Goal: Transaction & Acquisition: Subscribe to service/newsletter

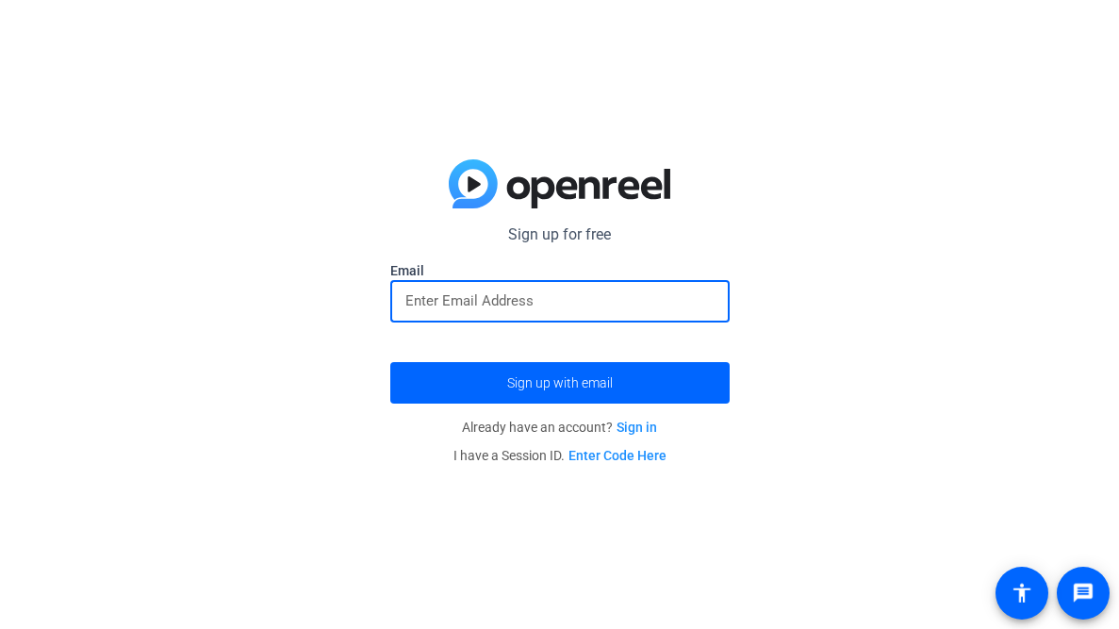
click at [505, 303] on input "email" at bounding box center [559, 300] width 309 height 23
type input "[EMAIL_ADDRESS][DOMAIN_NAME]"
click at [390, 362] on button "Sign up with email" at bounding box center [559, 382] width 339 height 41
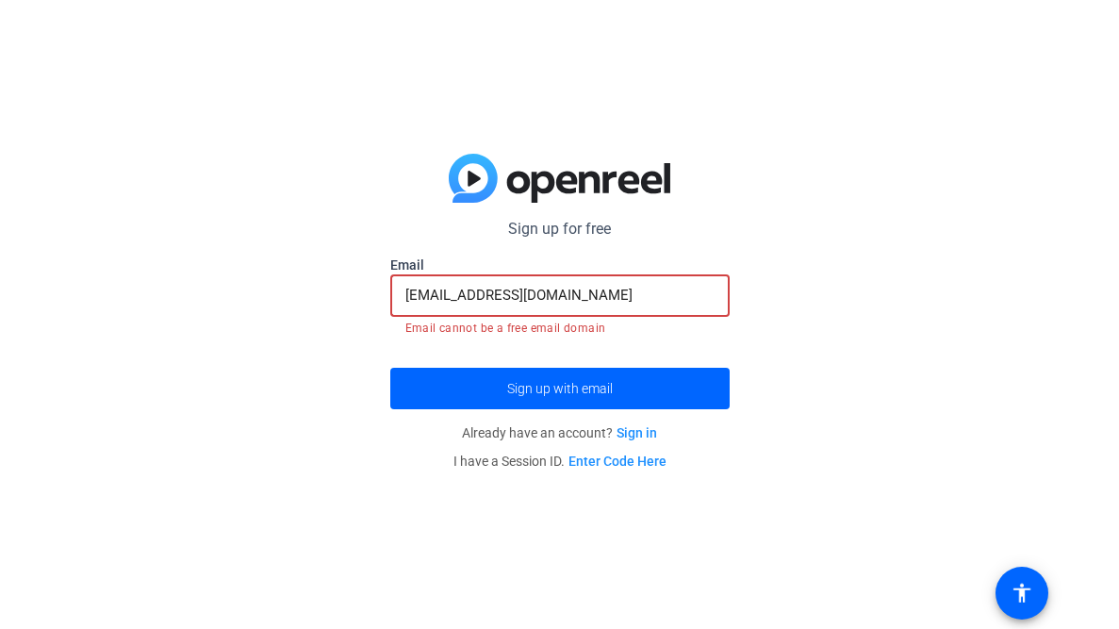
drag, startPoint x: 572, startPoint y: 286, endPoint x: 286, endPoint y: 294, distance: 285.6
click at [286, 294] on div "Sign up for free Email [EMAIL_ADDRESS][DOMAIN_NAME] Email cannot be a free emai…" at bounding box center [559, 314] width 1119 height 629
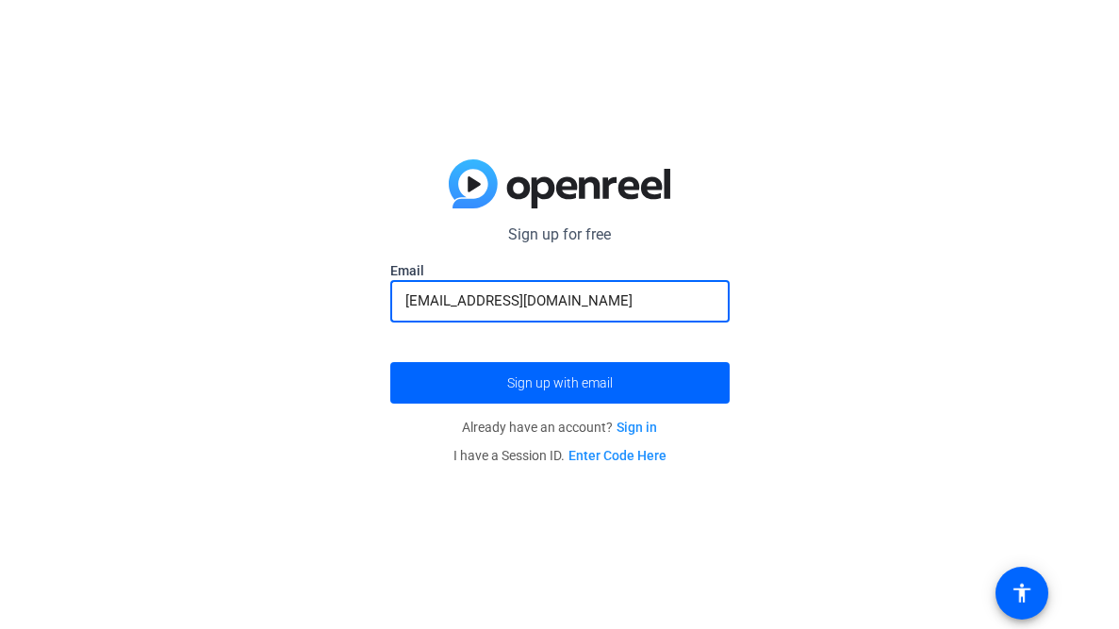
type input "[EMAIL_ADDRESS][DOMAIN_NAME]"
click at [390, 362] on button "Sign up with email" at bounding box center [559, 382] width 339 height 41
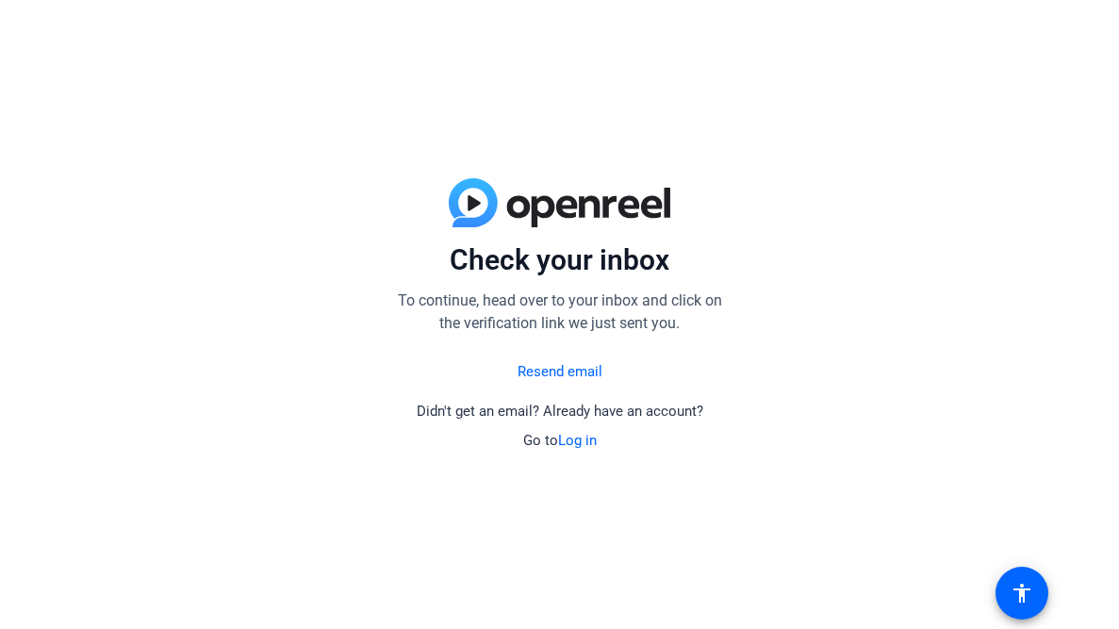
click at [544, 373] on link "Resend email" at bounding box center [559, 372] width 85 height 22
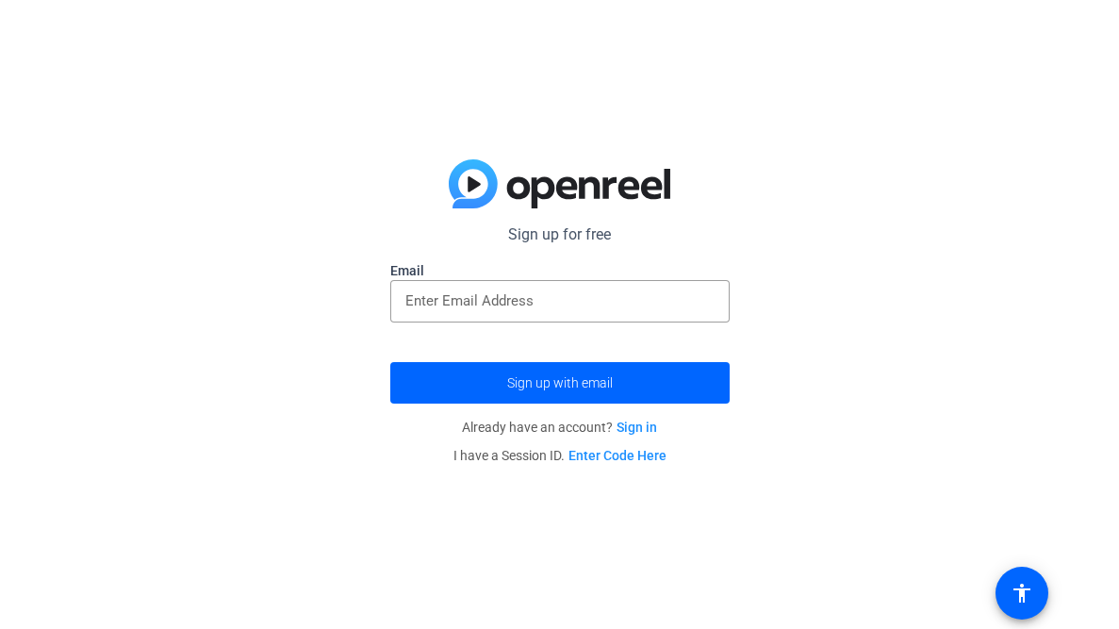
click at [544, 373] on span "submit" at bounding box center [559, 382] width 339 height 45
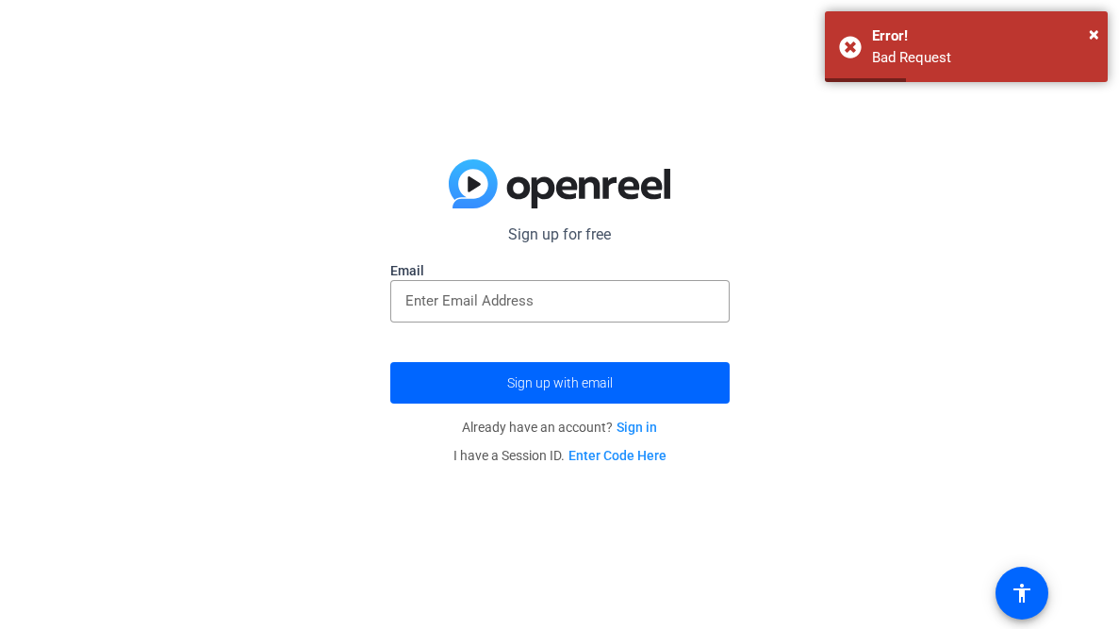
click at [39, 579] on div "Sign up for free Email Sign up with email Already have an account? Sign in I ha…" at bounding box center [559, 314] width 1119 height 629
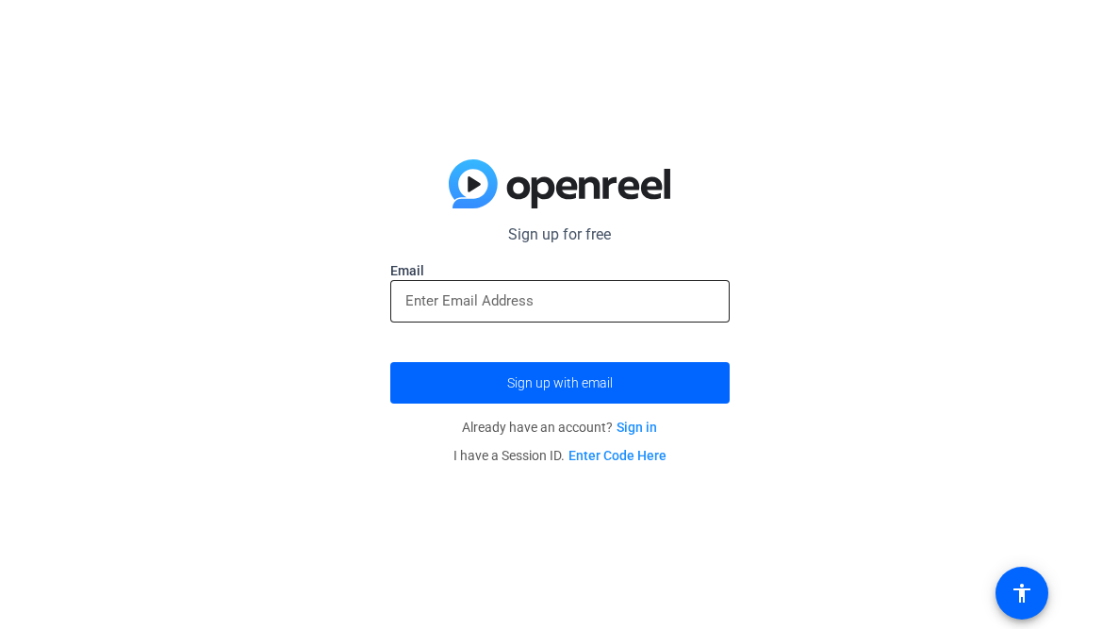
click at [466, 298] on input "email" at bounding box center [559, 300] width 309 height 23
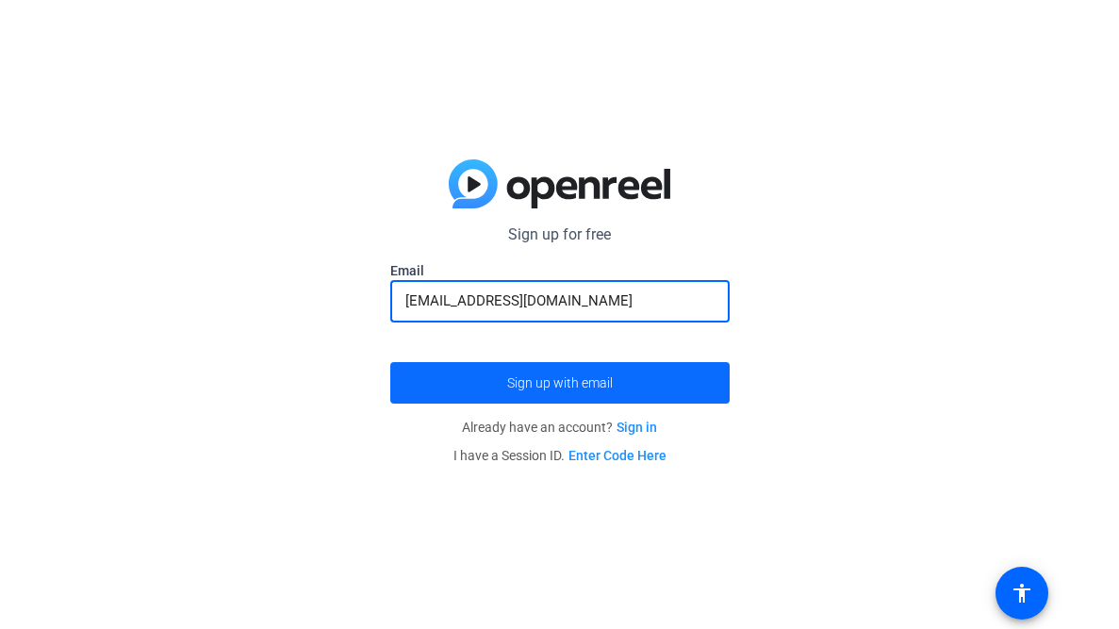
type input "[EMAIL_ADDRESS][DOMAIN_NAME]"
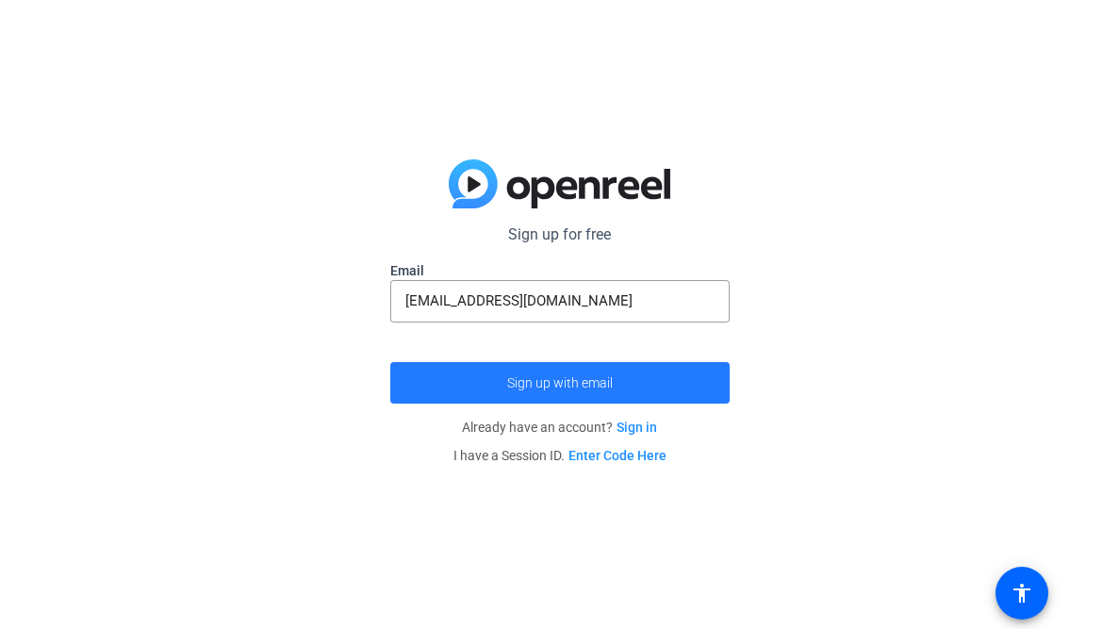
click at [494, 373] on span "submit" at bounding box center [559, 382] width 339 height 45
